Goal: Task Accomplishment & Management: Use online tool/utility

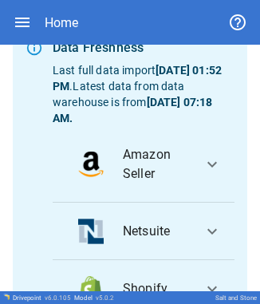
scroll to position [289, 0]
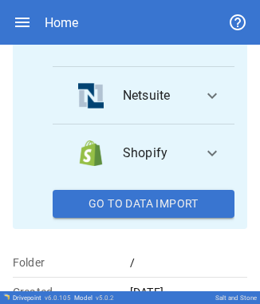
click at [116, 207] on button "Go To Data Import" at bounding box center [144, 204] width 182 height 29
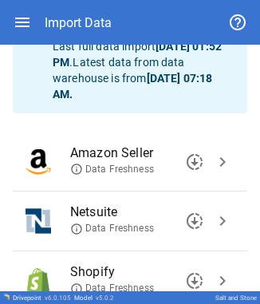
scroll to position [163, 0]
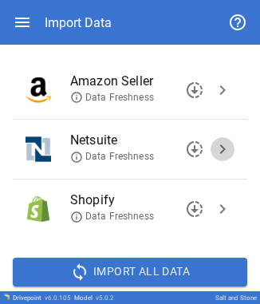
click at [214, 153] on span "chevron_right" at bounding box center [222, 148] width 19 height 19
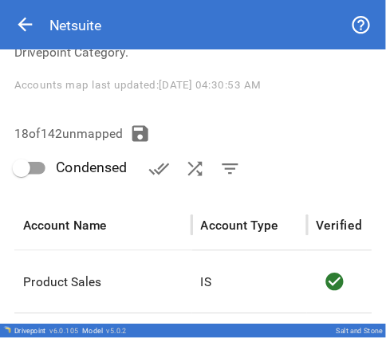
scroll to position [197, 0]
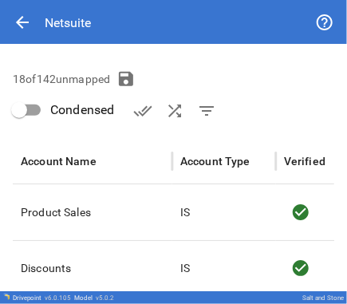
click at [208, 107] on span "filter_list" at bounding box center [206, 110] width 19 height 19
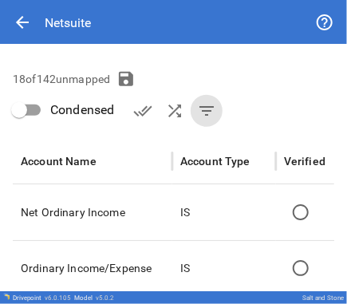
click at [233, 66] on div "18 of 142 unmapped Condensed done_all shuffle filter_list" at bounding box center [173, 95] width 321 height 64
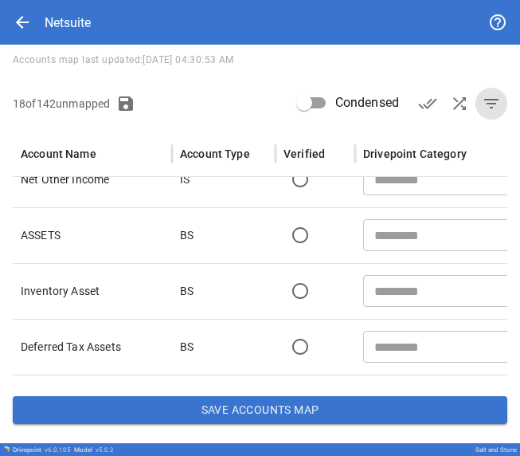
scroll to position [0, 0]
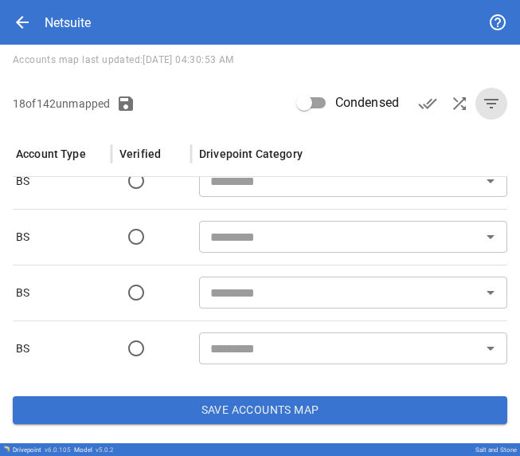
click at [212, 232] on input "text" at bounding box center [340, 237] width 273 height 22
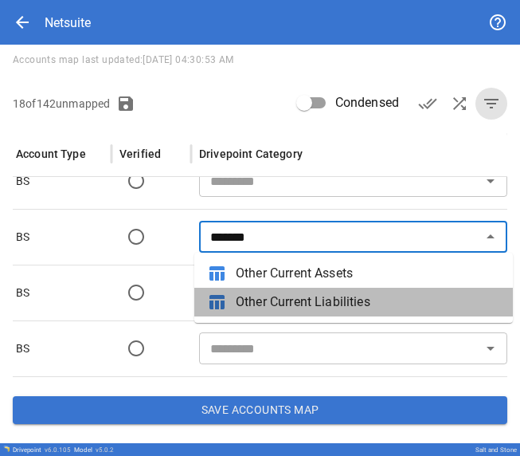
click at [259, 297] on span "Other Current Liabilities" at bounding box center [368, 302] width 265 height 19
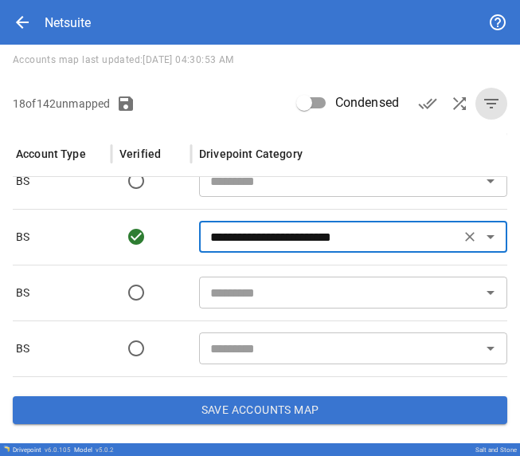
type input "**********"
click at [259, 296] on input "text" at bounding box center [340, 292] width 273 height 22
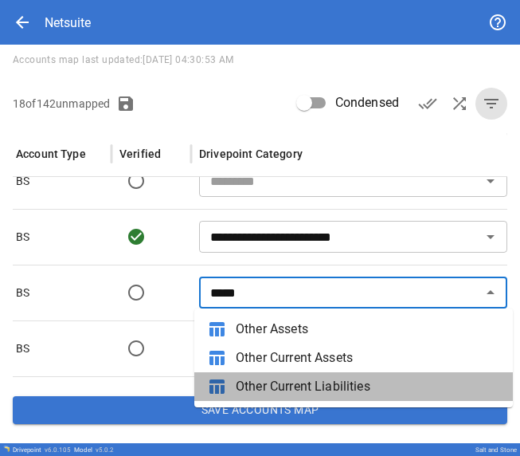
click at [259, 303] on span "Other Current Liabilities" at bounding box center [368, 386] width 265 height 19
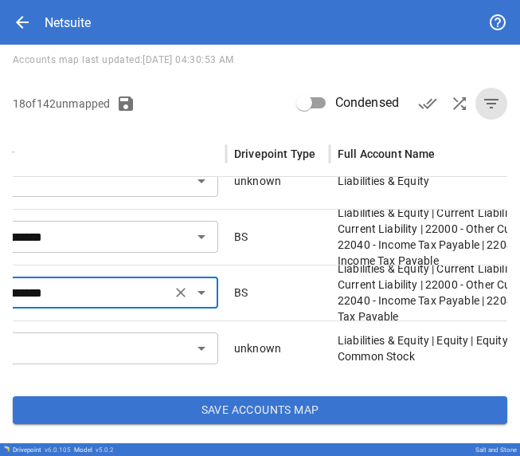
type input "**********"
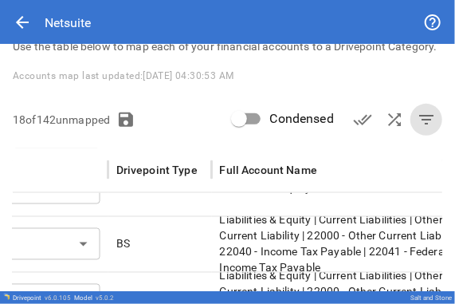
click at [259, 81] on div "**********" at bounding box center [227, 147] width 455 height 455
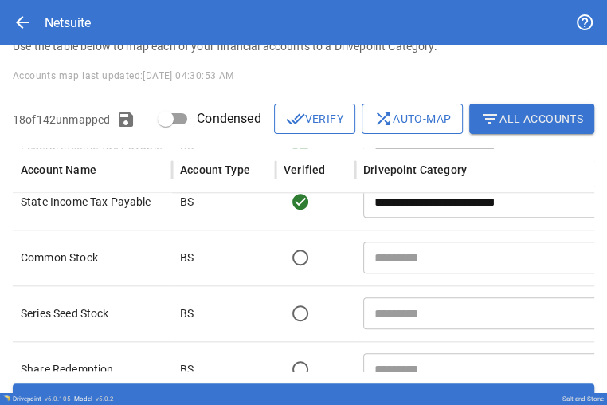
click at [259, 269] on input "text" at bounding box center [504, 257] width 273 height 22
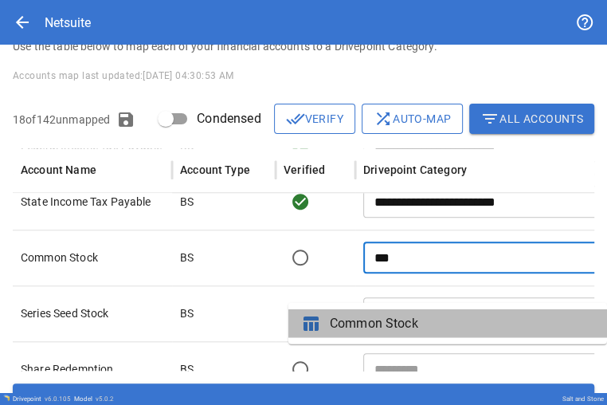
click at [259, 303] on span "Common Stock" at bounding box center [462, 323] width 265 height 19
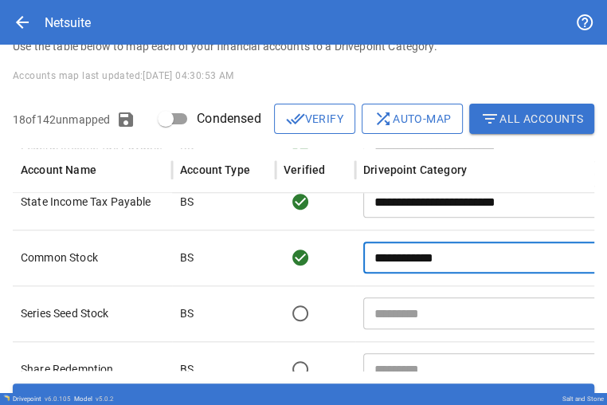
type input "**********"
click at [259, 303] on input "text" at bounding box center [504, 313] width 273 height 22
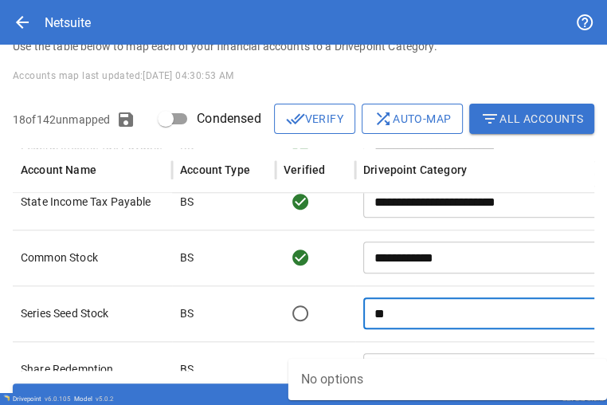
type input "*"
click at [259, 303] on span "Common Stock" at bounding box center [462, 379] width 265 height 19
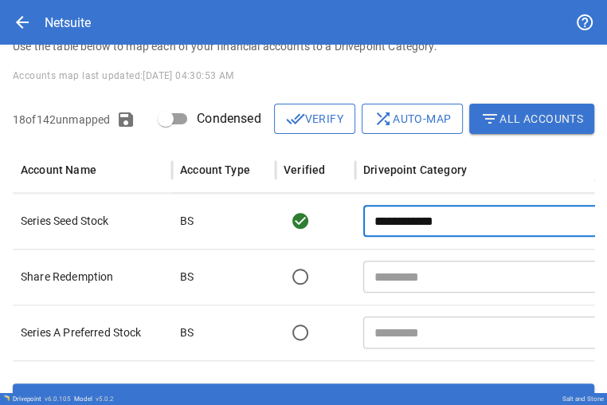
type input "**********"
click at [259, 288] on input "text" at bounding box center [504, 276] width 273 height 22
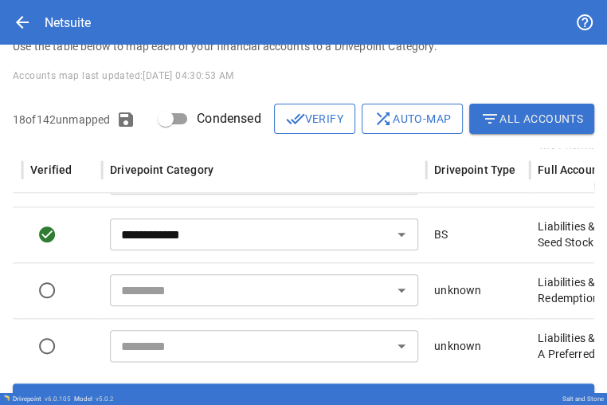
click at [246, 301] on input "text" at bounding box center [251, 290] width 273 height 22
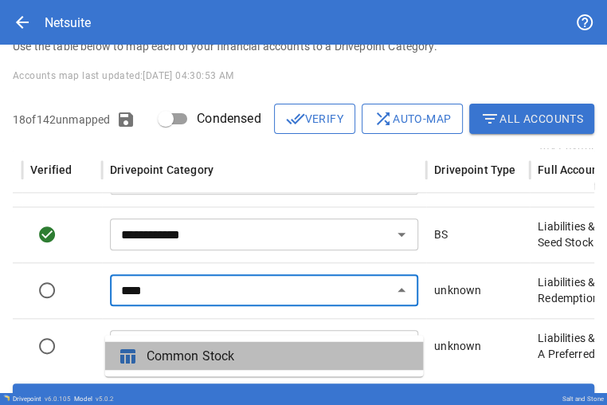
click at [177, 303] on span "Common Stock" at bounding box center [279, 355] width 265 height 19
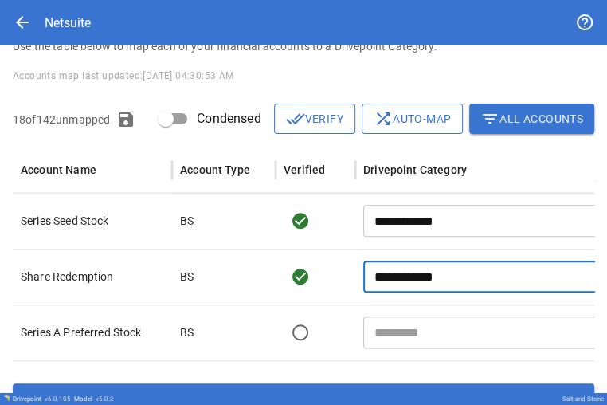
type input "**********"
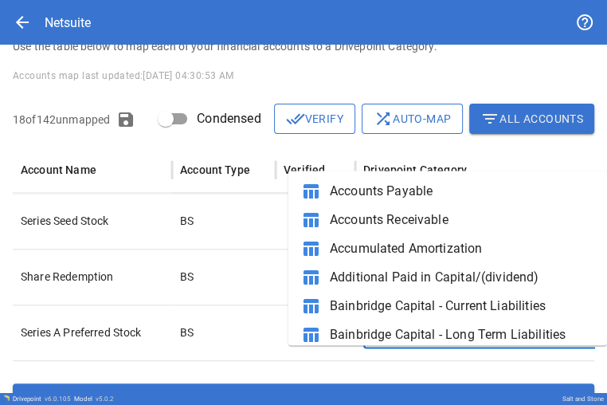
click at [259, 303] on input "text" at bounding box center [504, 332] width 273 height 22
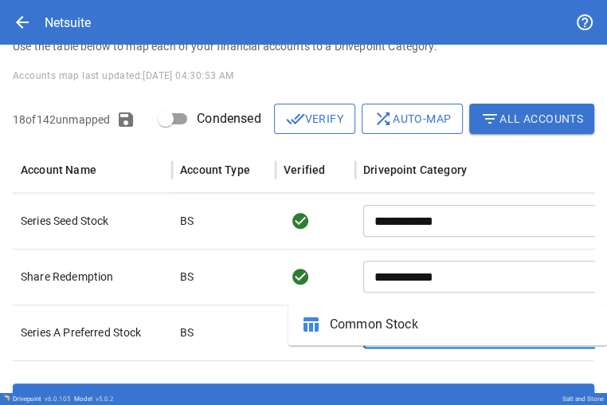
click at [259, 303] on span "Common Stock" at bounding box center [462, 324] width 265 height 19
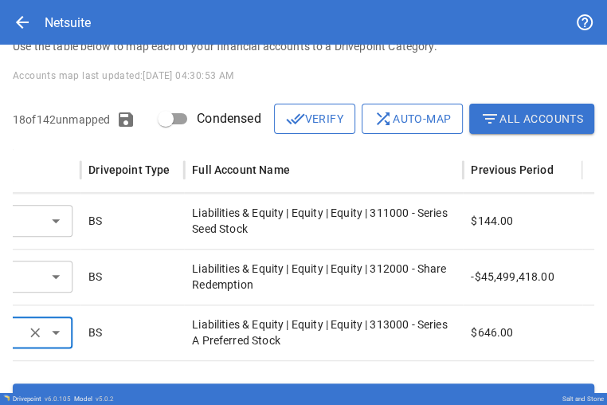
type input "**********"
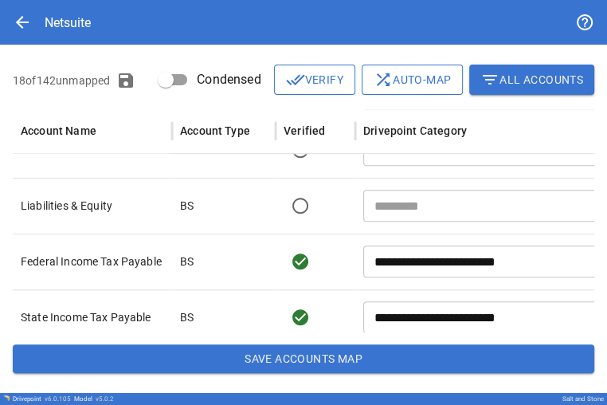
click at [259, 303] on button "Save Accounts Map" at bounding box center [304, 358] width 582 height 29
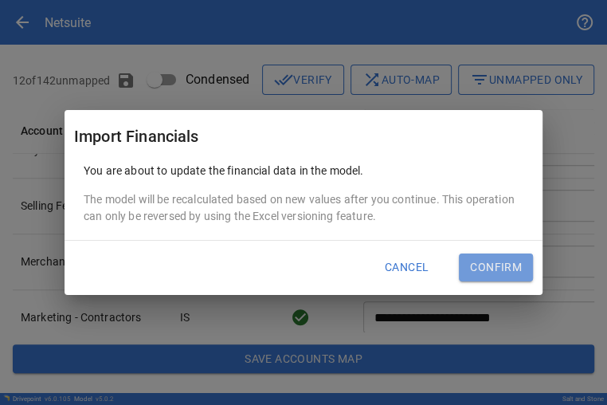
click at [259, 277] on button "Confirm" at bounding box center [496, 267] width 74 height 29
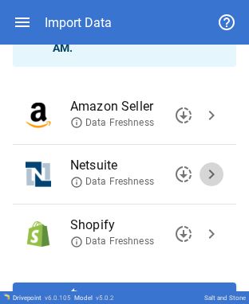
click at [202, 174] on span "chevron_right" at bounding box center [211, 174] width 19 height 19
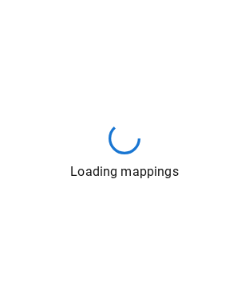
scroll to position [153, 0]
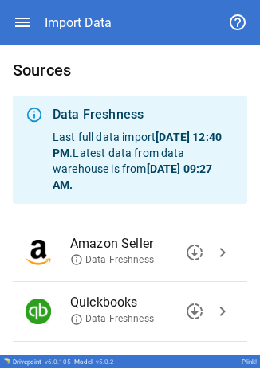
scroll to position [136, 0]
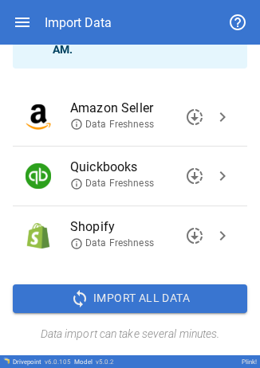
click at [213, 175] on span "chevron_right" at bounding box center [222, 176] width 19 height 19
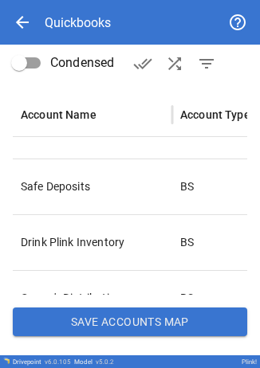
scroll to position [187, 0]
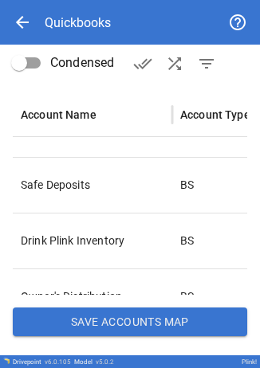
click at [120, 328] on button "Save Accounts Map" at bounding box center [130, 322] width 234 height 29
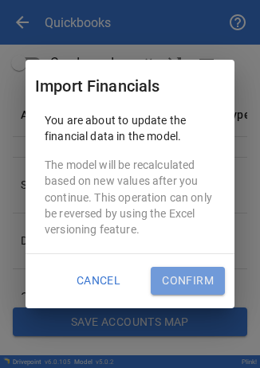
click at [187, 269] on button "Confirm" at bounding box center [188, 281] width 74 height 29
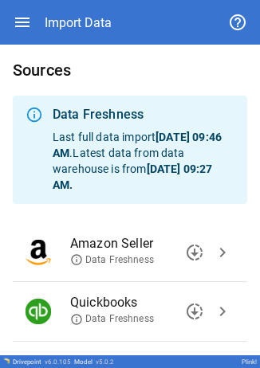
scroll to position [136, 0]
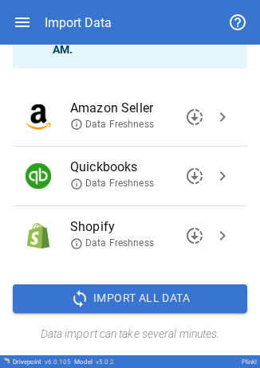
drag, startPoint x: 214, startPoint y: 177, endPoint x: 222, endPoint y: 208, distance: 32.1
click at [222, 208] on ul "Amazon Seller Data Freshness downloading chevron_right Quickbooks Data Freshnes…" at bounding box center [130, 176] width 234 height 191
click at [214, 241] on span "chevron_right" at bounding box center [222, 235] width 19 height 19
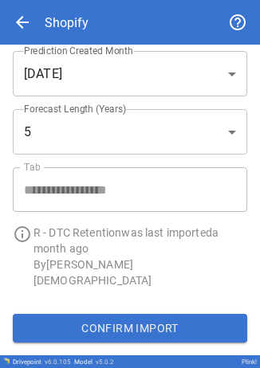
scroll to position [0, 0]
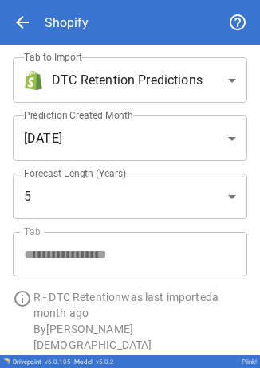
click at [193, 96] on body "**********" at bounding box center [130, 184] width 260 height 368
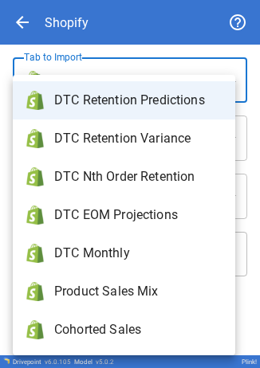
click at [121, 246] on span "DTC Monthly" at bounding box center [138, 253] width 168 height 19
type input "**********"
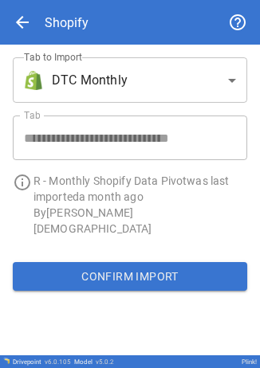
drag, startPoint x: 143, startPoint y: 238, endPoint x: 145, endPoint y: 247, distance: 9.9
click at [143, 249] on div "Confirm Import" at bounding box center [130, 276] width 260 height 54
click at [148, 262] on button "Confirm Import" at bounding box center [130, 276] width 234 height 29
click at [141, 88] on body "**********" at bounding box center [130, 184] width 260 height 368
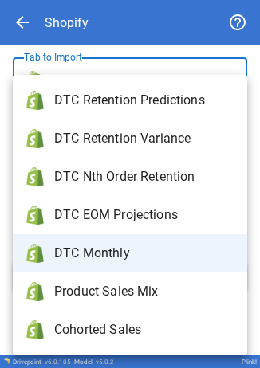
click at [10, 18] on div at bounding box center [130, 184] width 260 height 368
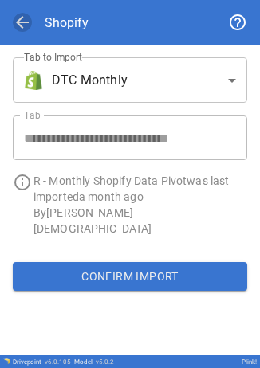
click at [18, 18] on span "arrow_back" at bounding box center [22, 22] width 19 height 19
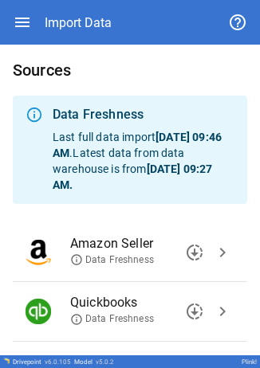
scroll to position [96, 0]
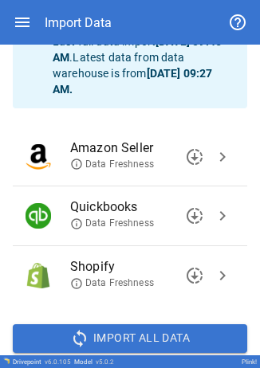
click at [213, 153] on span "chevron_right" at bounding box center [222, 156] width 19 height 19
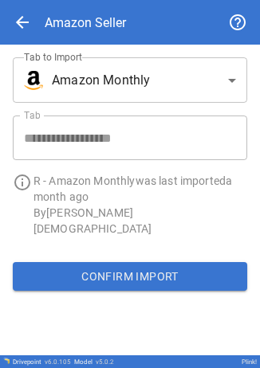
scroll to position [0, 0]
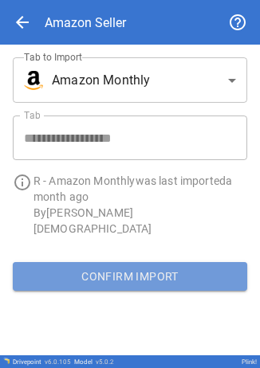
click at [103, 262] on button "Confirm Import" at bounding box center [130, 276] width 234 height 29
